Goal: Navigation & Orientation: Find specific page/section

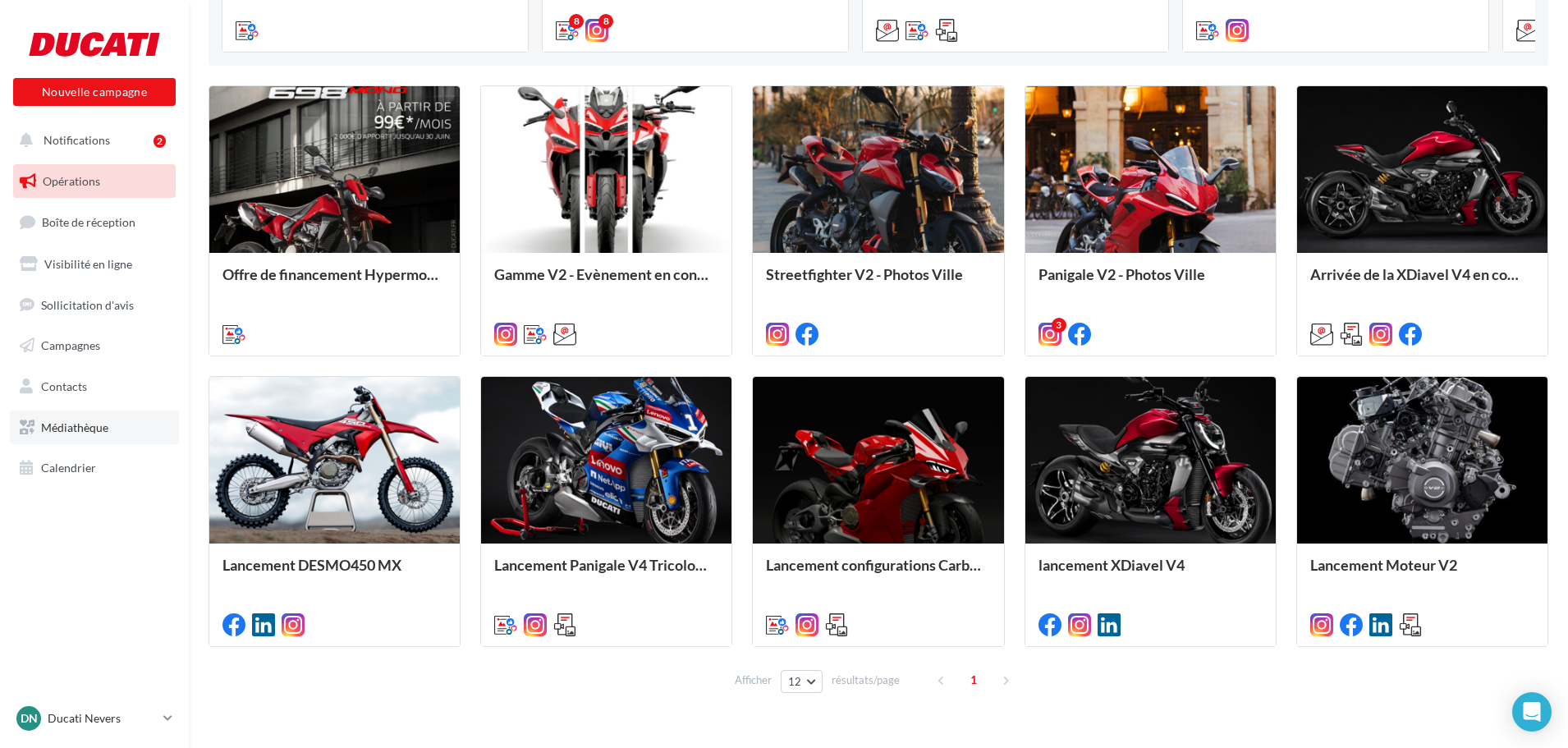
scroll to position [479, 0]
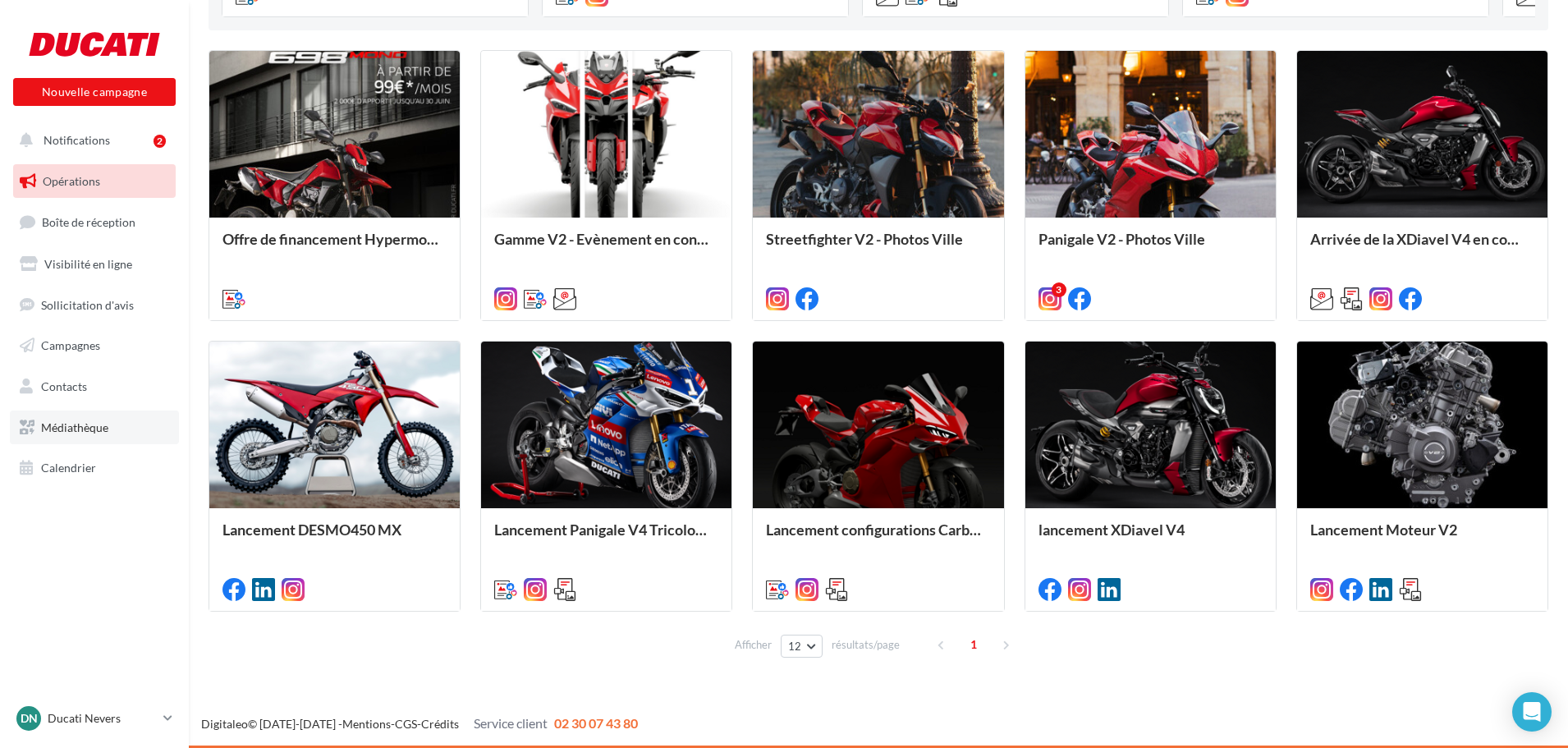
click at [119, 436] on link "Médiathèque" at bounding box center [94, 428] width 169 height 35
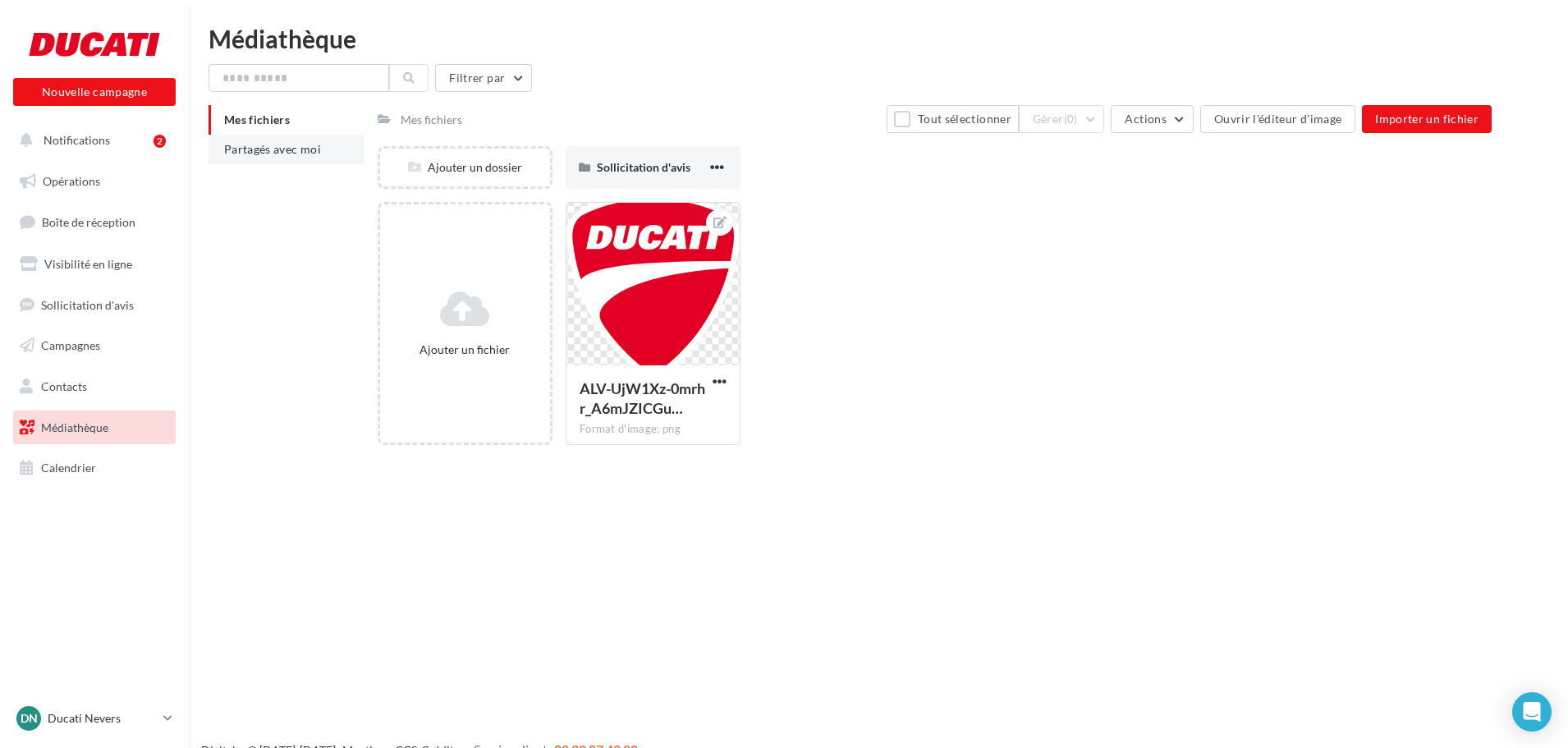
click at [261, 152] on span "Partagés avec moi" at bounding box center [272, 149] width 97 height 14
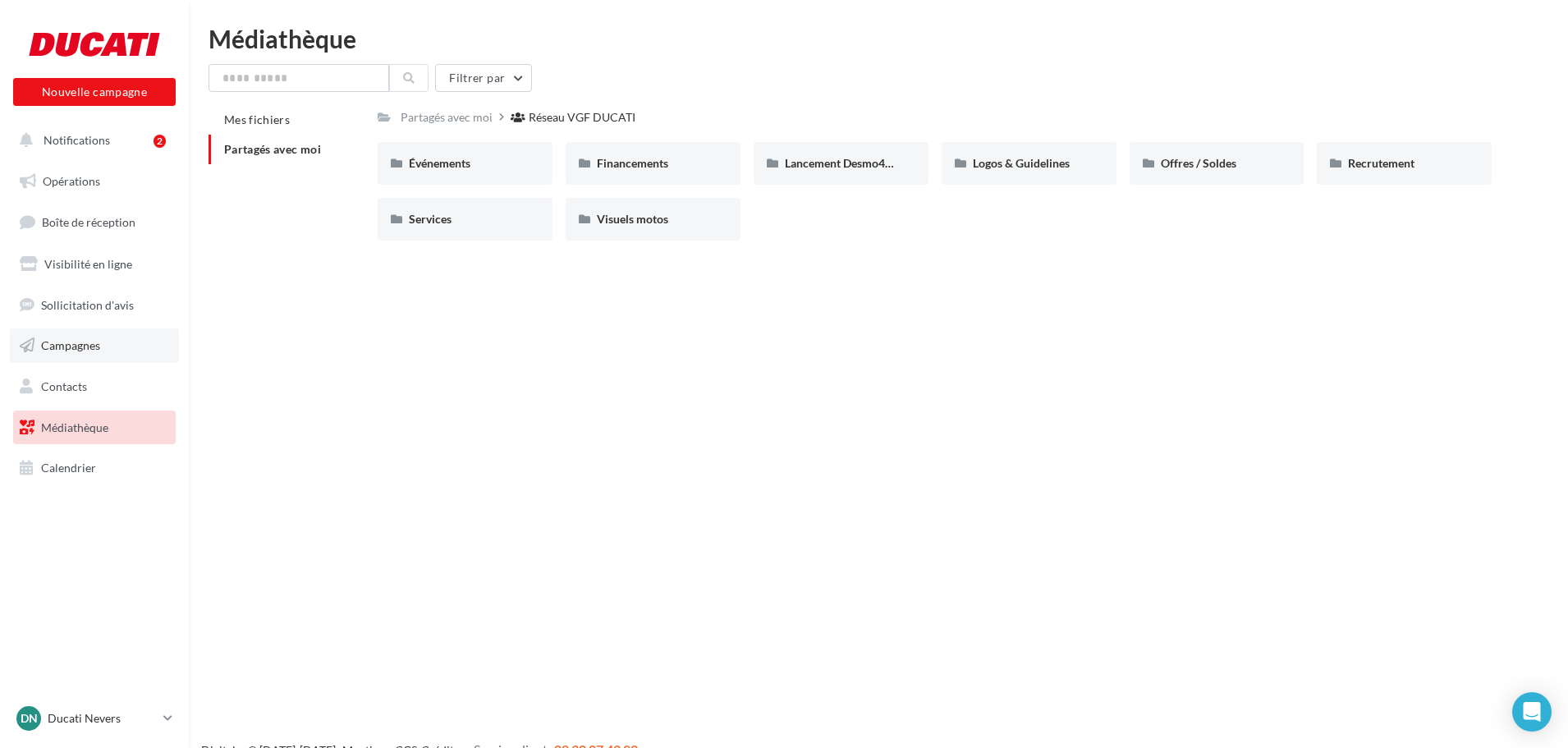
click at [112, 349] on link "Campagnes" at bounding box center [94, 346] width 169 height 35
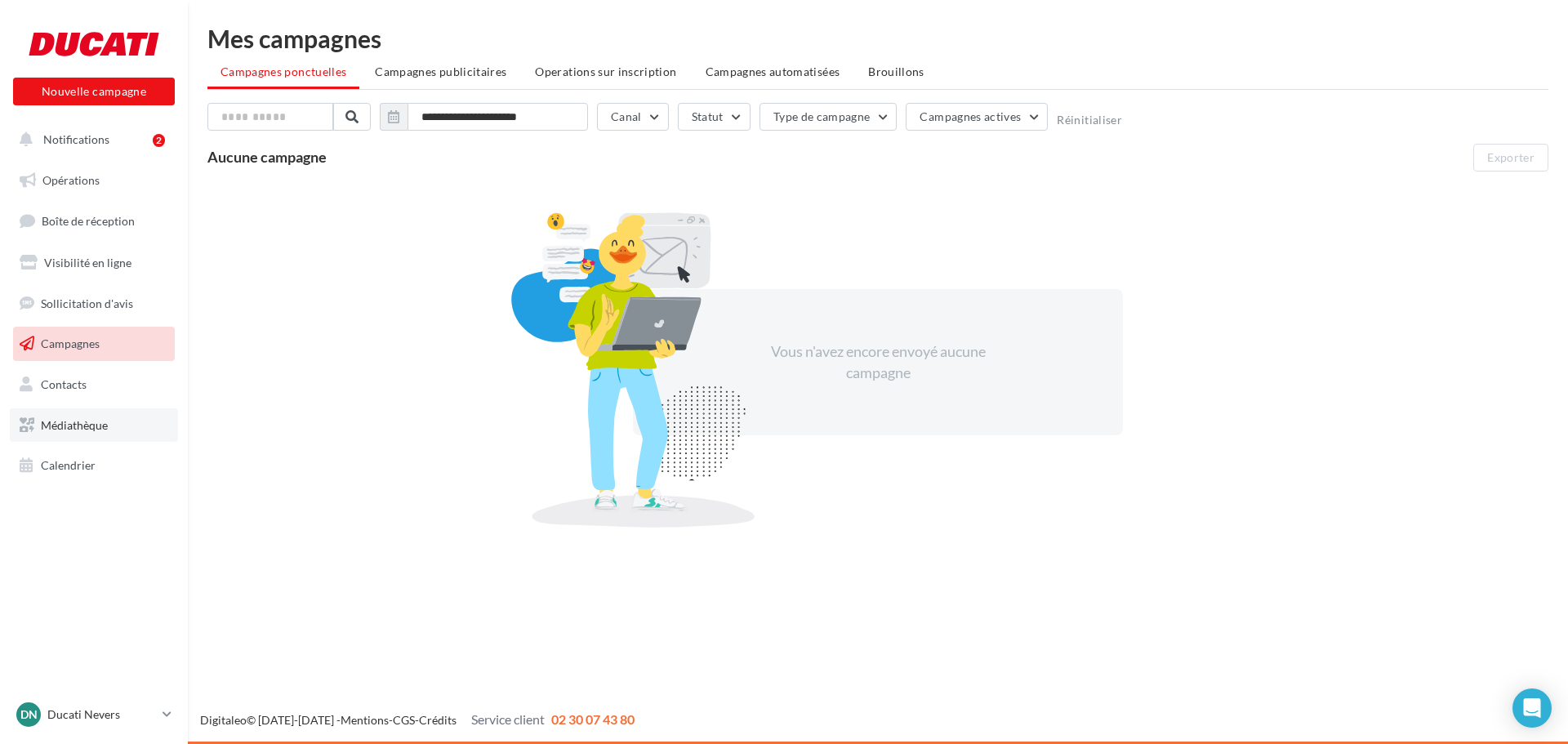
click at [121, 412] on link "Médiathèque" at bounding box center [94, 425] width 168 height 35
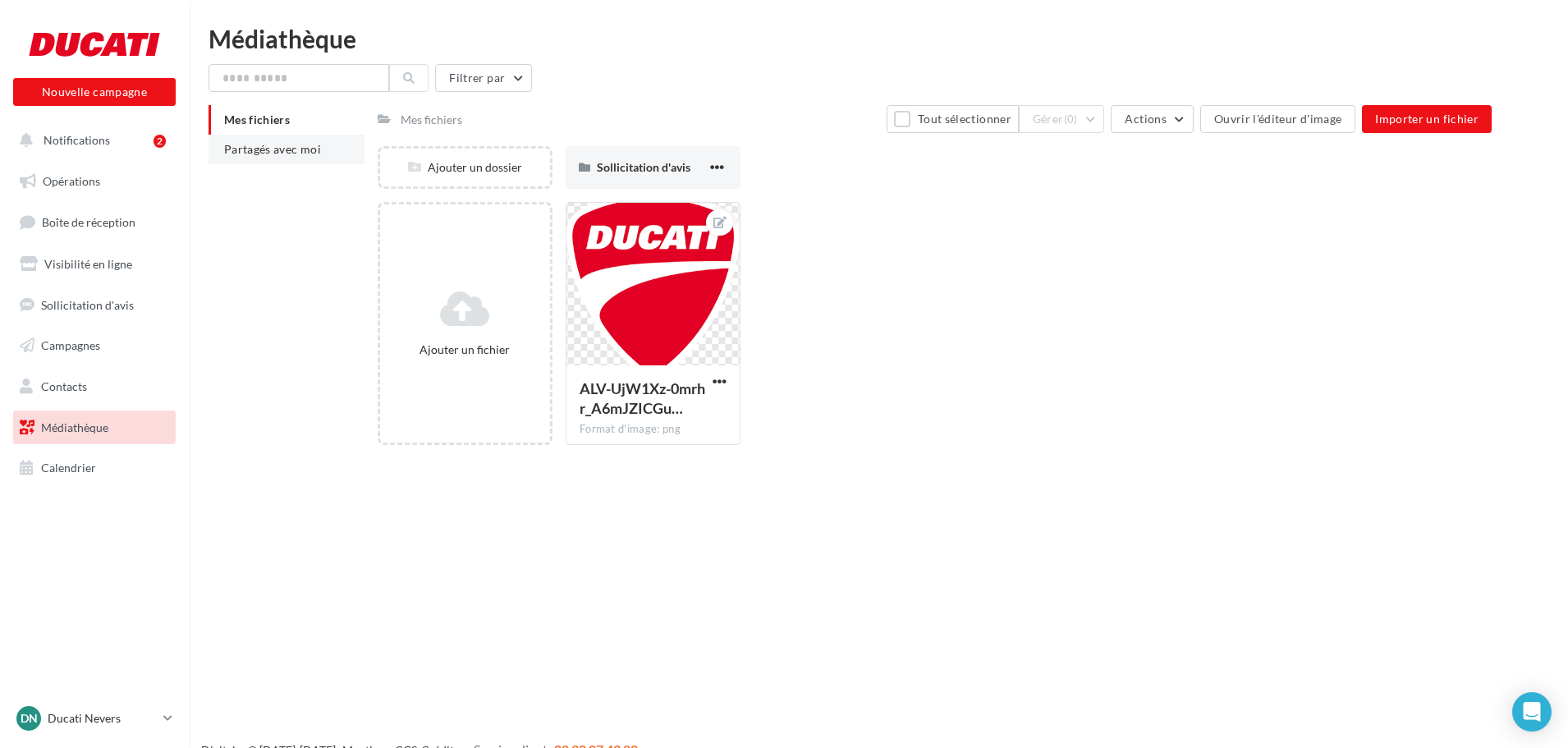
click at [286, 148] on span "Partagés avec moi" at bounding box center [272, 149] width 97 height 14
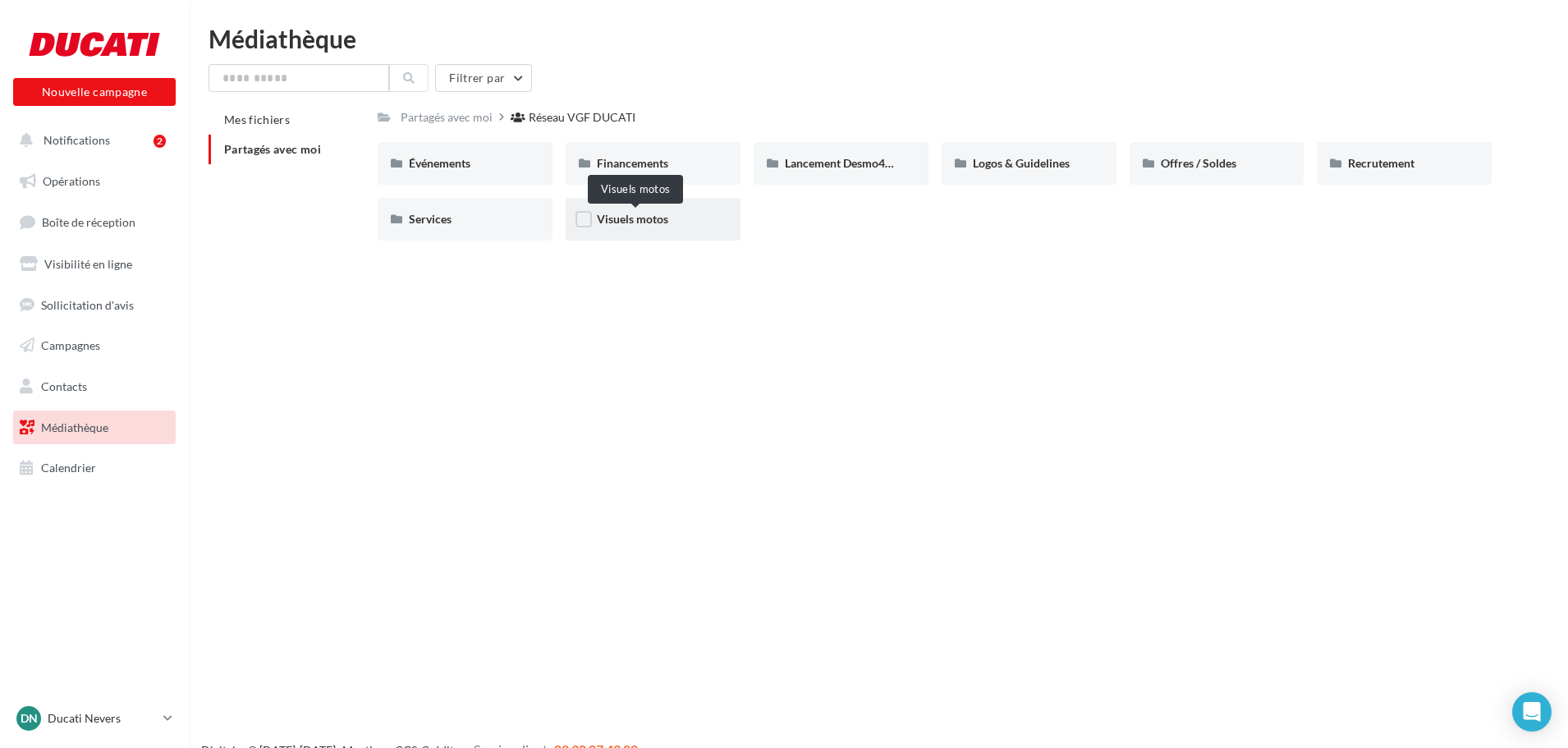
click at [658, 216] on span "Visuels motos" at bounding box center [633, 219] width 72 height 14
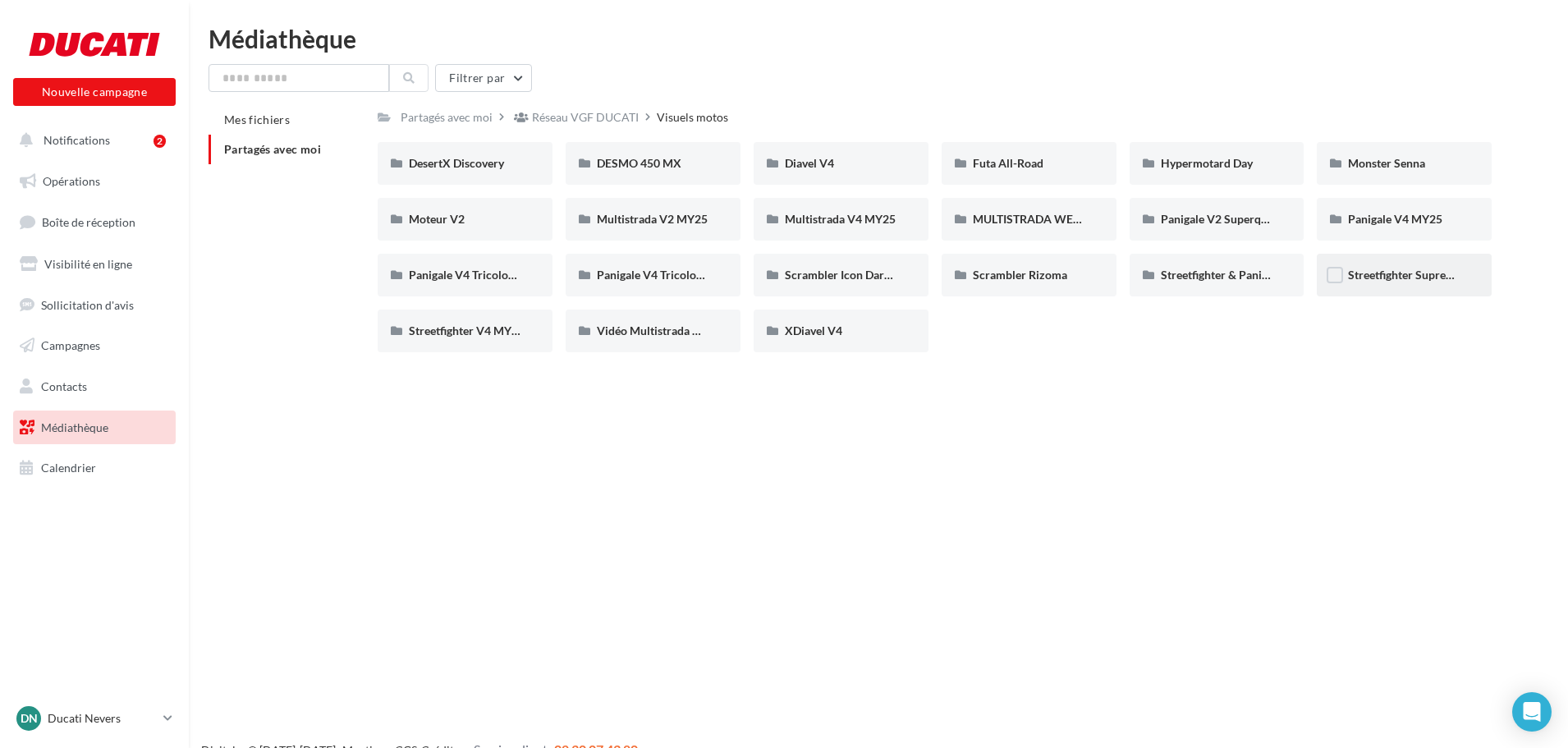
click at [1423, 288] on div "Streetfighter Supreme" at bounding box center [1404, 275] width 175 height 43
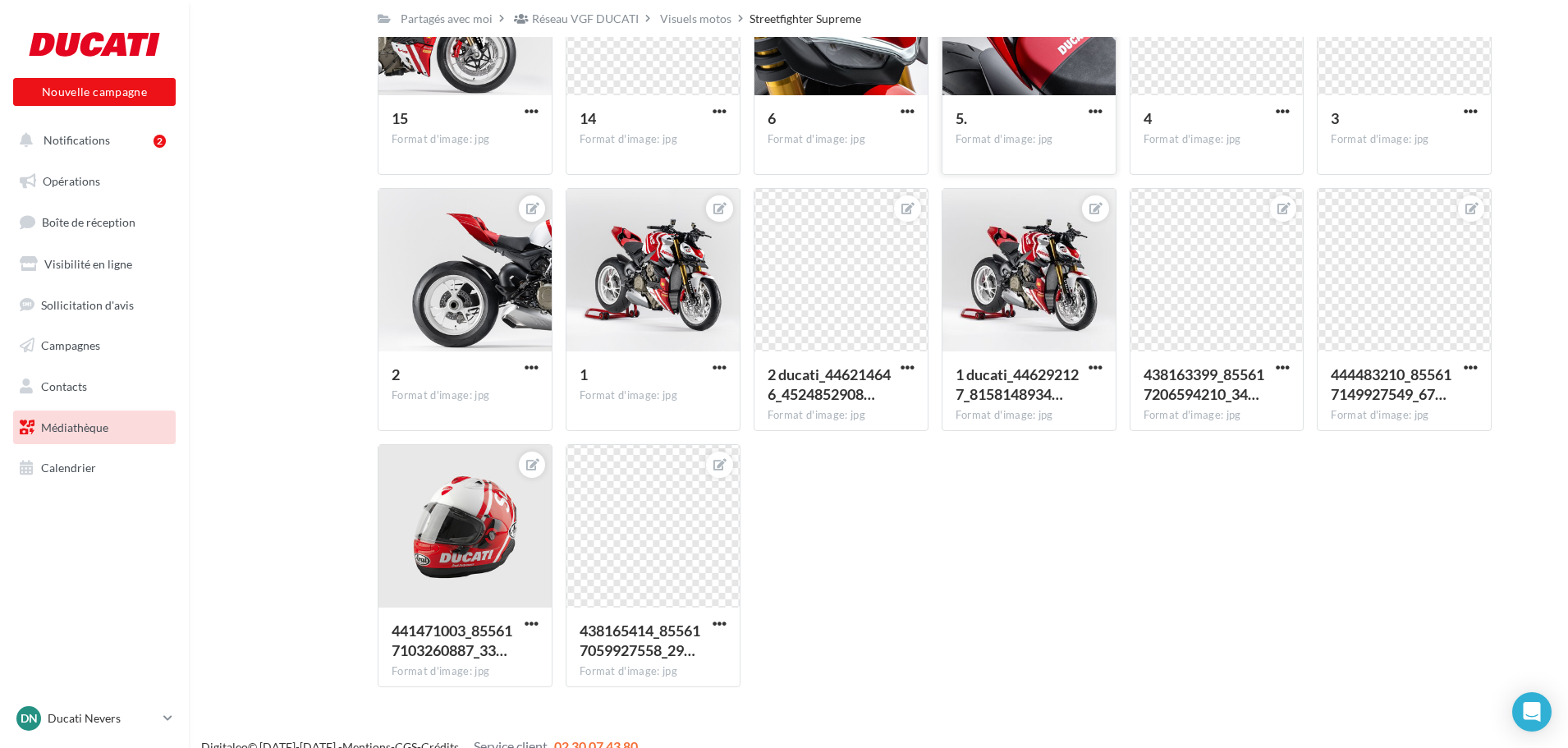
scroll to position [232, 0]
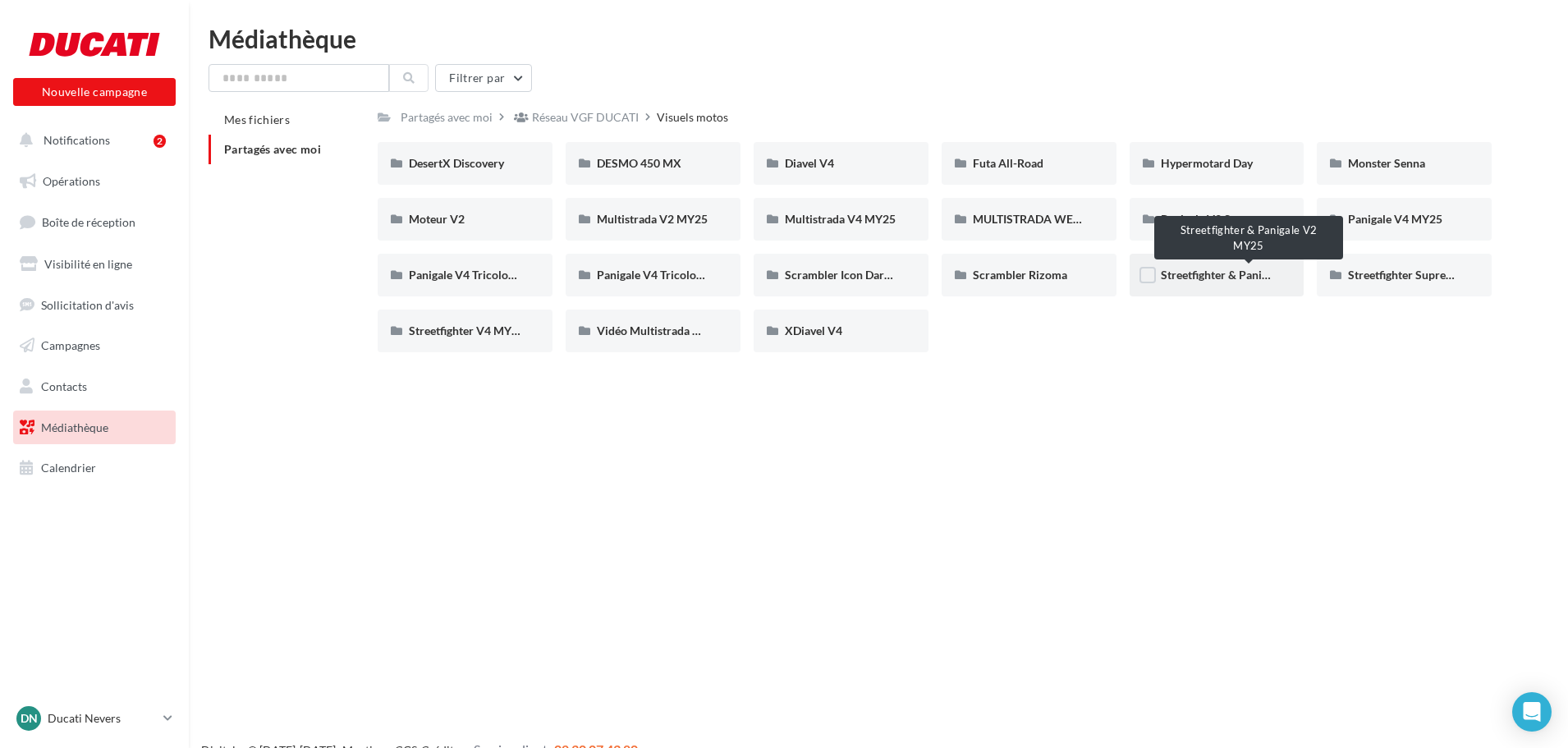
click at [1234, 278] on span "Streetfighter & Panigale V2 MY25" at bounding box center [1247, 275] width 173 height 14
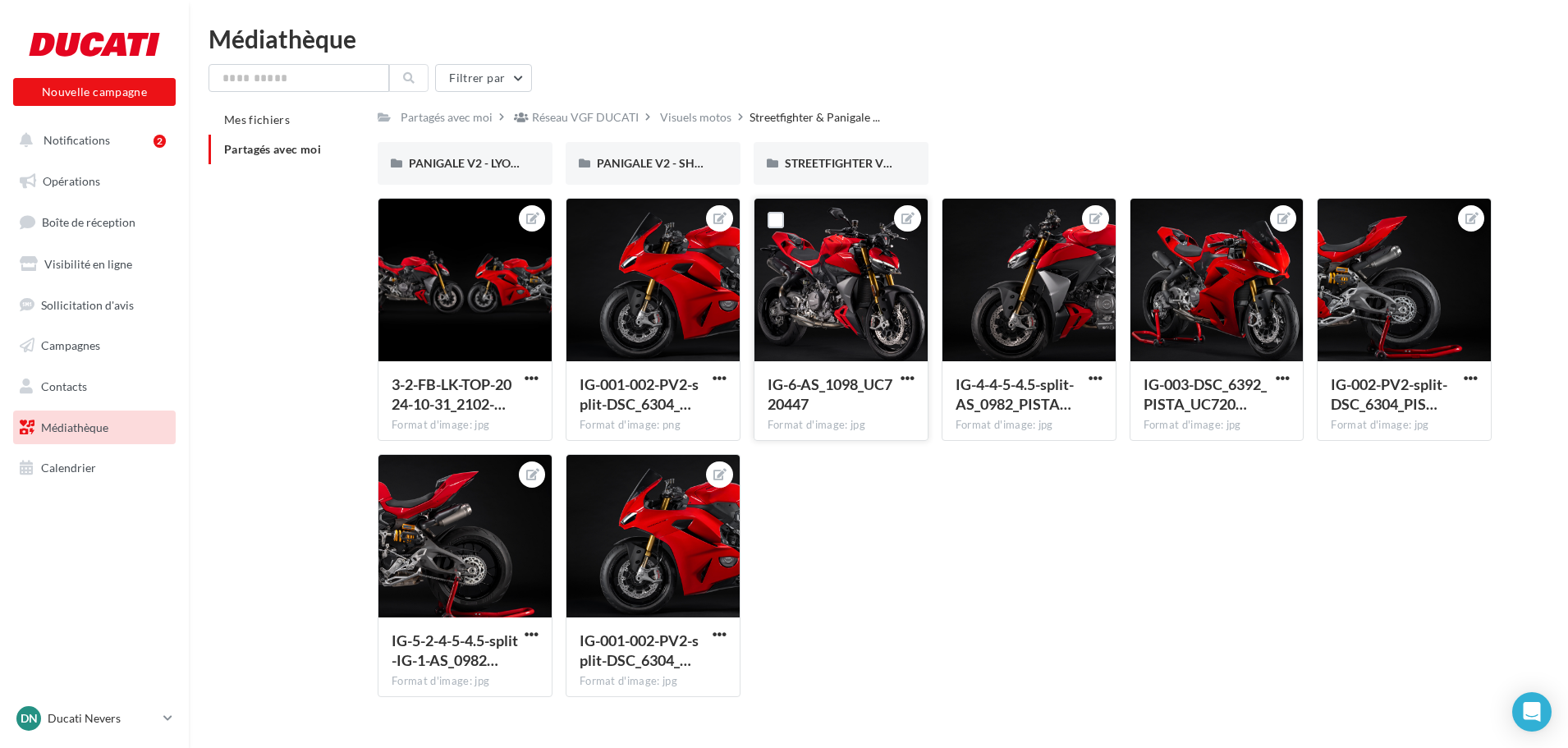
click at [880, 315] on div at bounding box center [840, 281] width 173 height 164
click at [824, 171] on div "STREETFIGHTER V2 - SHOOTING PARIS" at bounding box center [840, 163] width 113 height 17
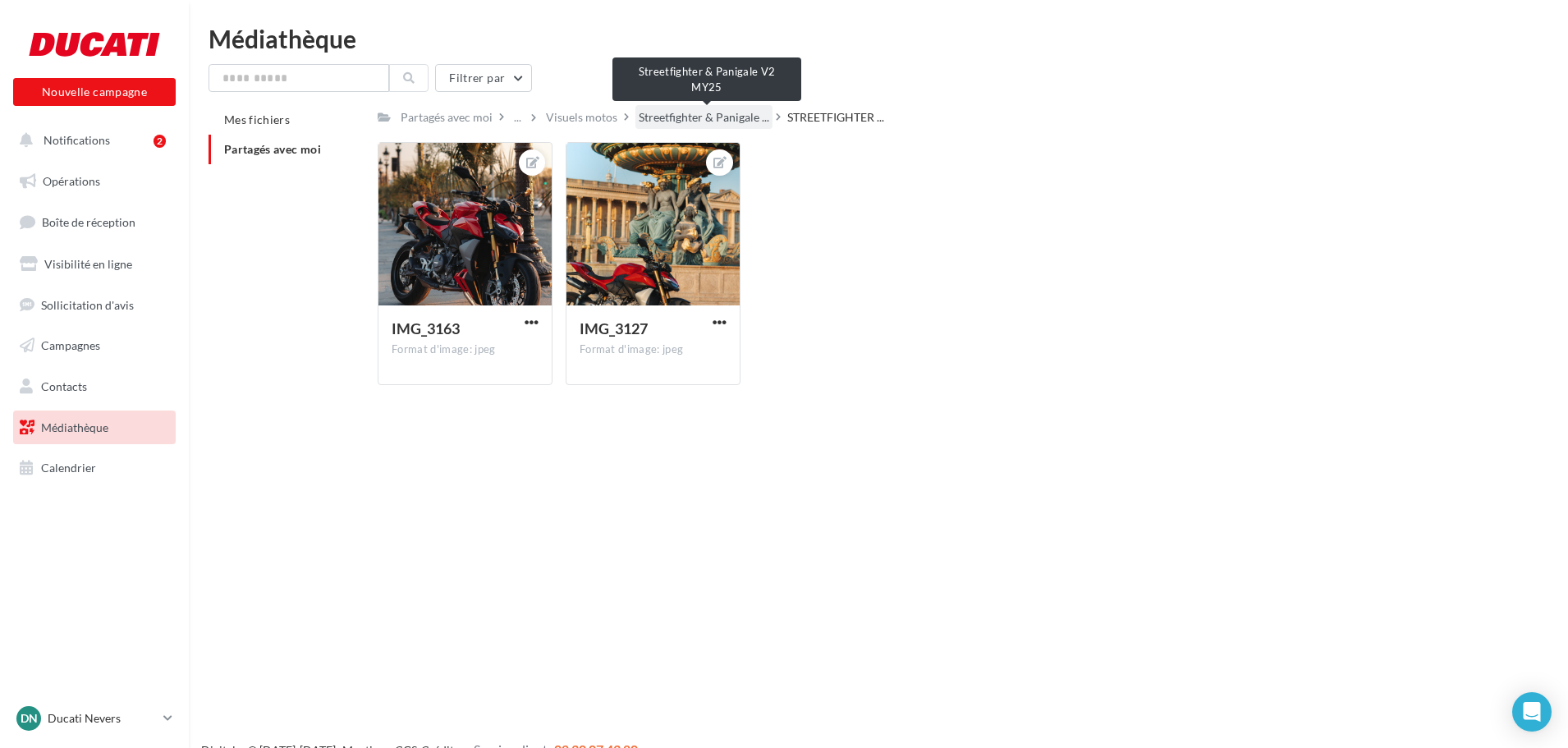
click at [694, 118] on span "Streetfighter & Panigale ..." at bounding box center [704, 117] width 131 height 17
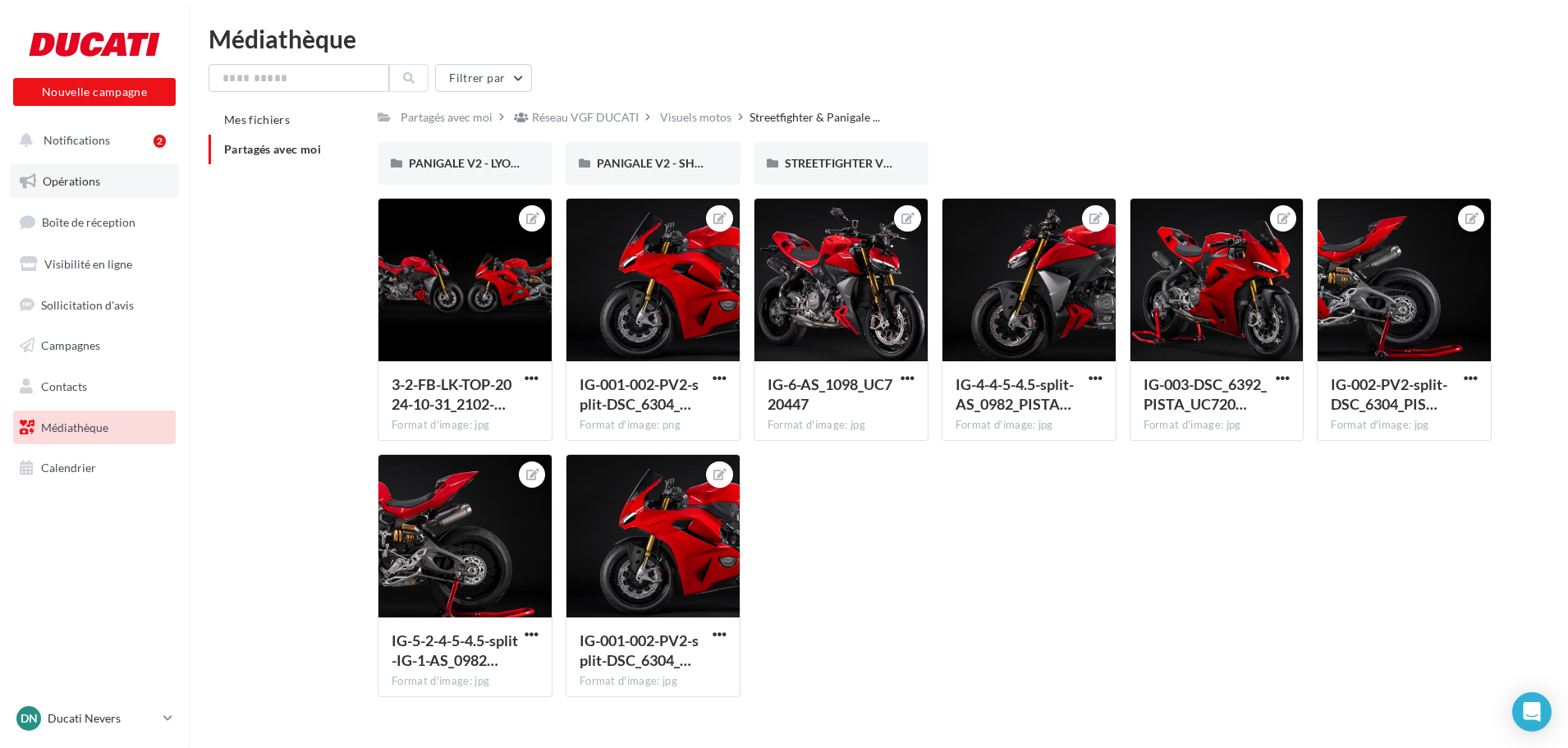
click at [118, 190] on link "Opérations" at bounding box center [94, 182] width 169 height 35
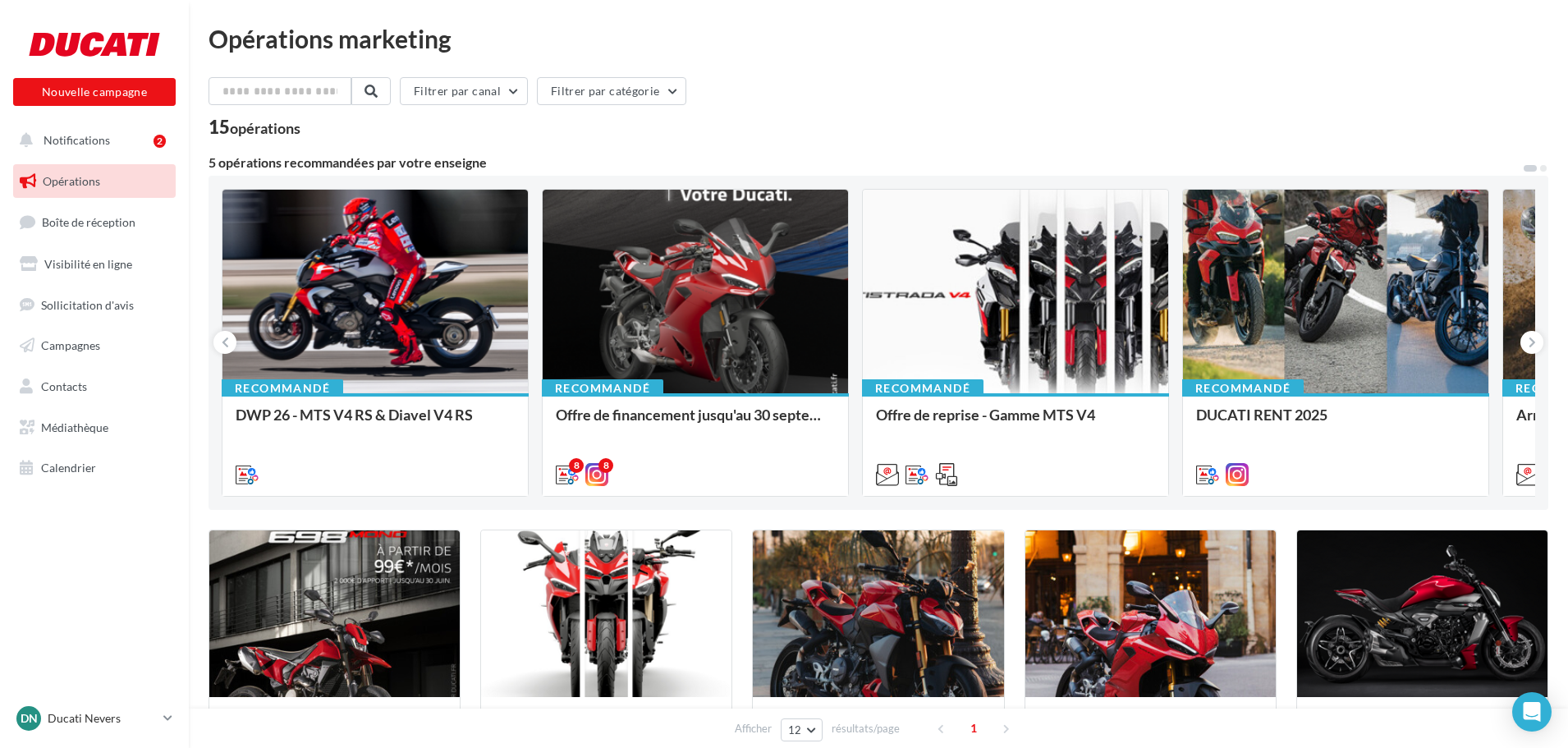
click at [118, 138] on button "Notifications 2" at bounding box center [91, 141] width 162 height 35
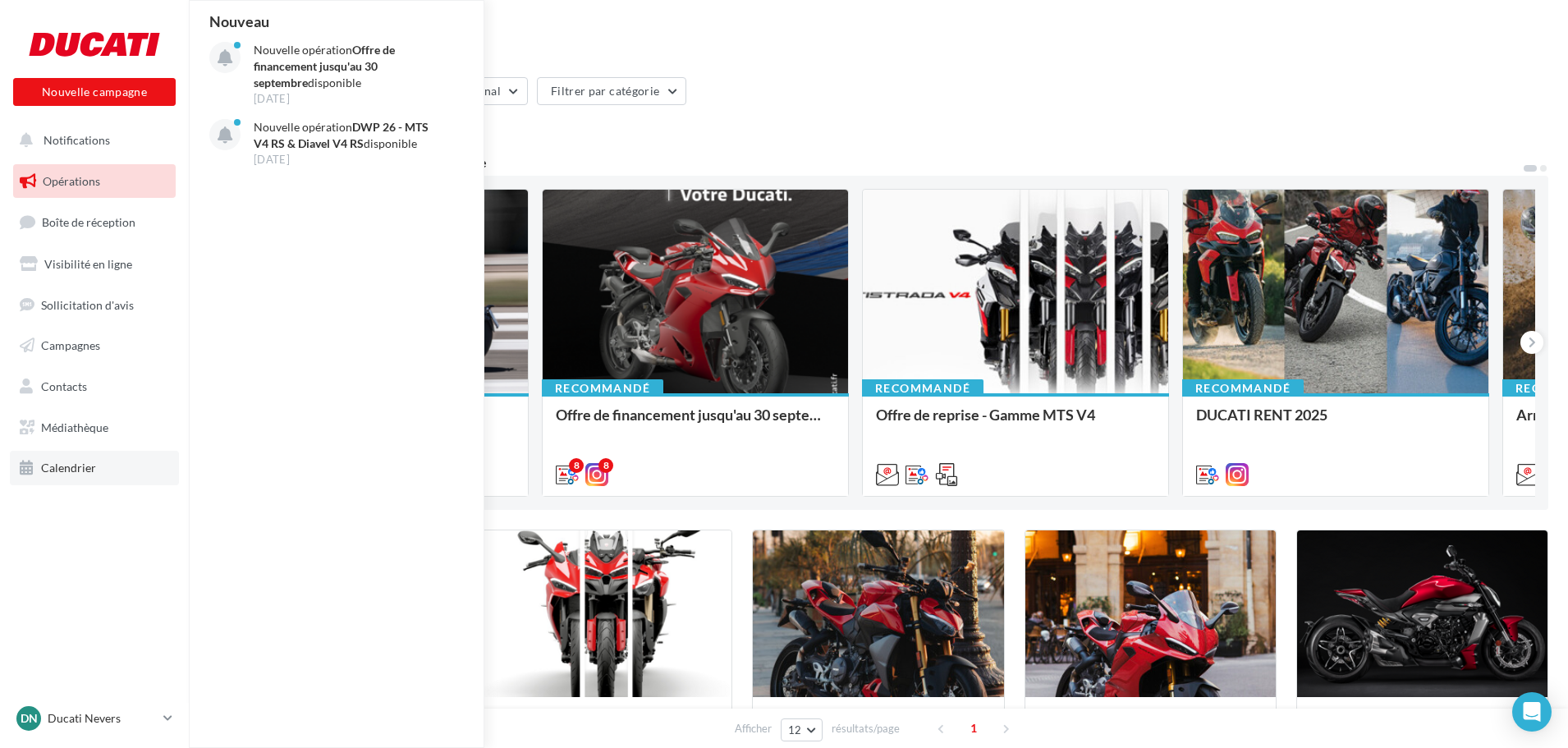
click at [72, 464] on span "Calendrier" at bounding box center [68, 468] width 55 height 14
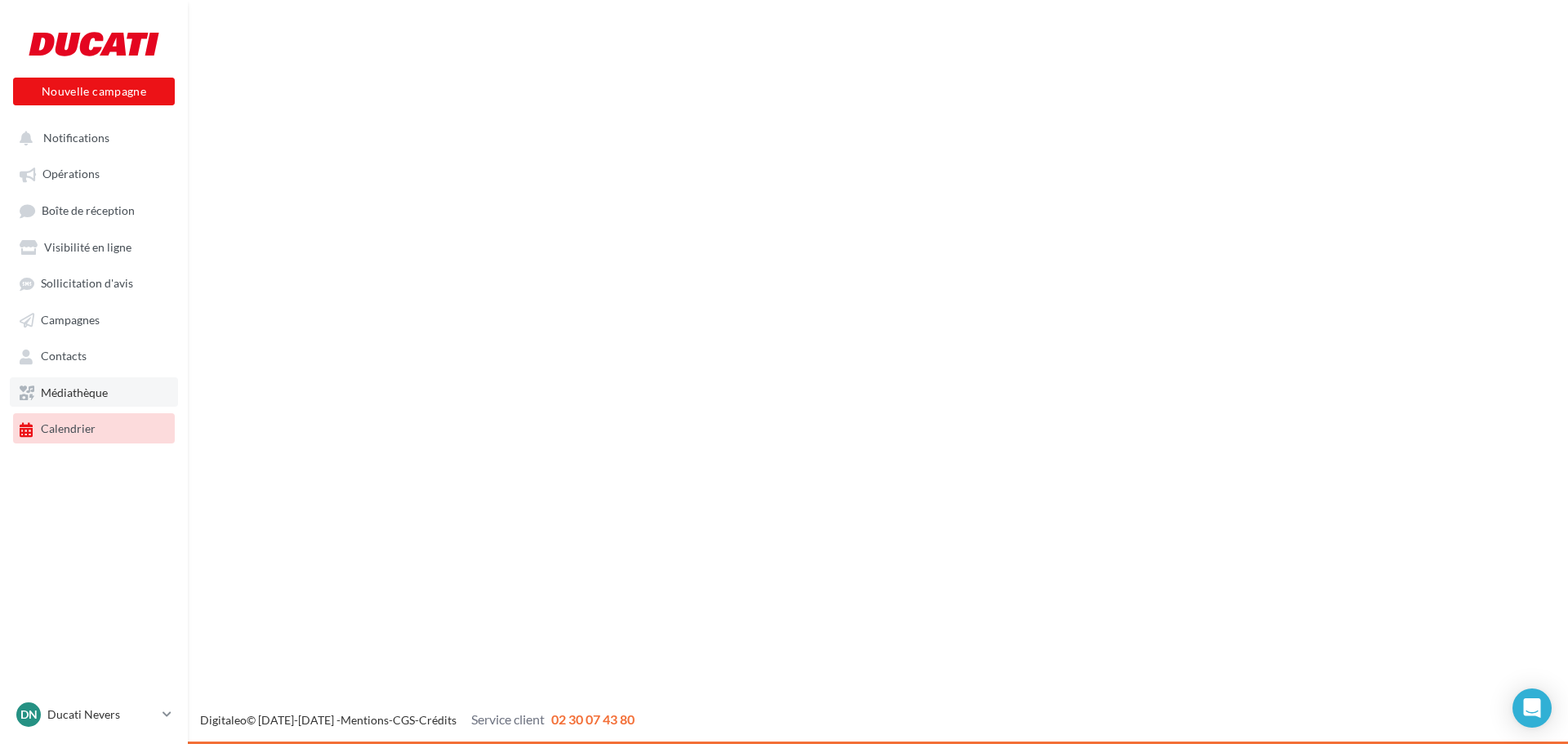
click at [99, 381] on link "Médiathèque" at bounding box center [94, 392] width 168 height 30
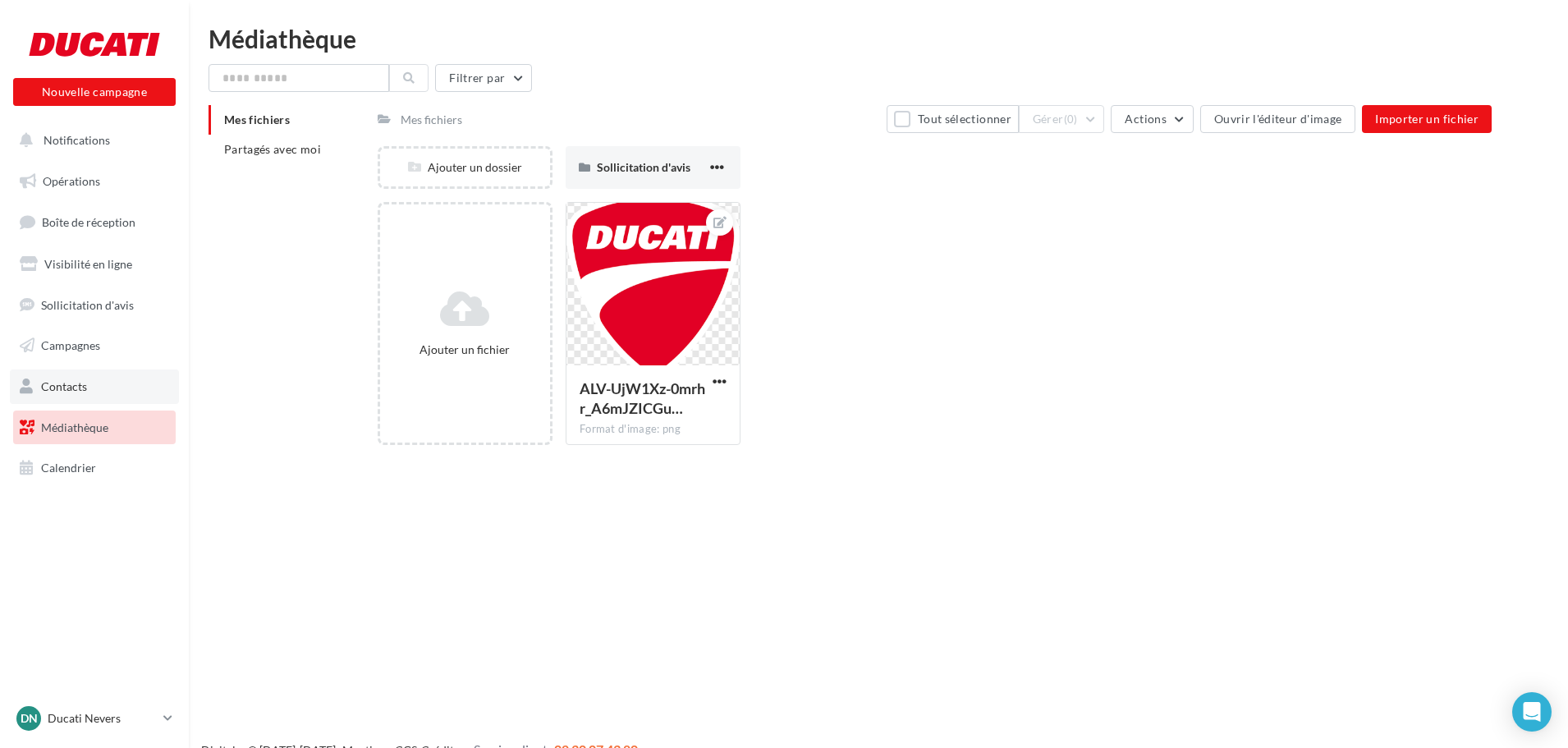
click at [93, 392] on link "Contacts" at bounding box center [94, 387] width 169 height 35
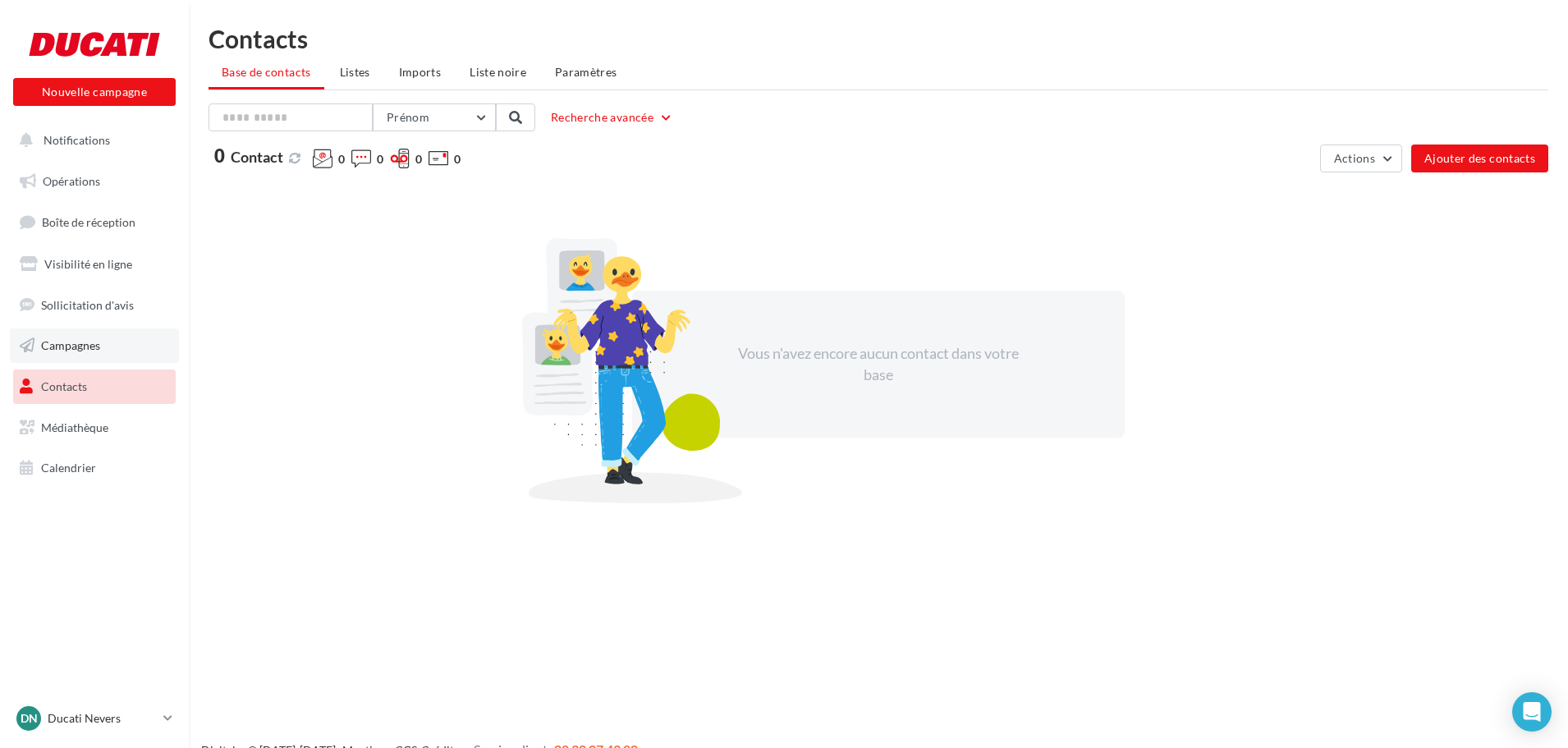
click at [94, 356] on link "Campagnes" at bounding box center [94, 346] width 169 height 35
